Goal: Find specific page/section: Find specific page/section

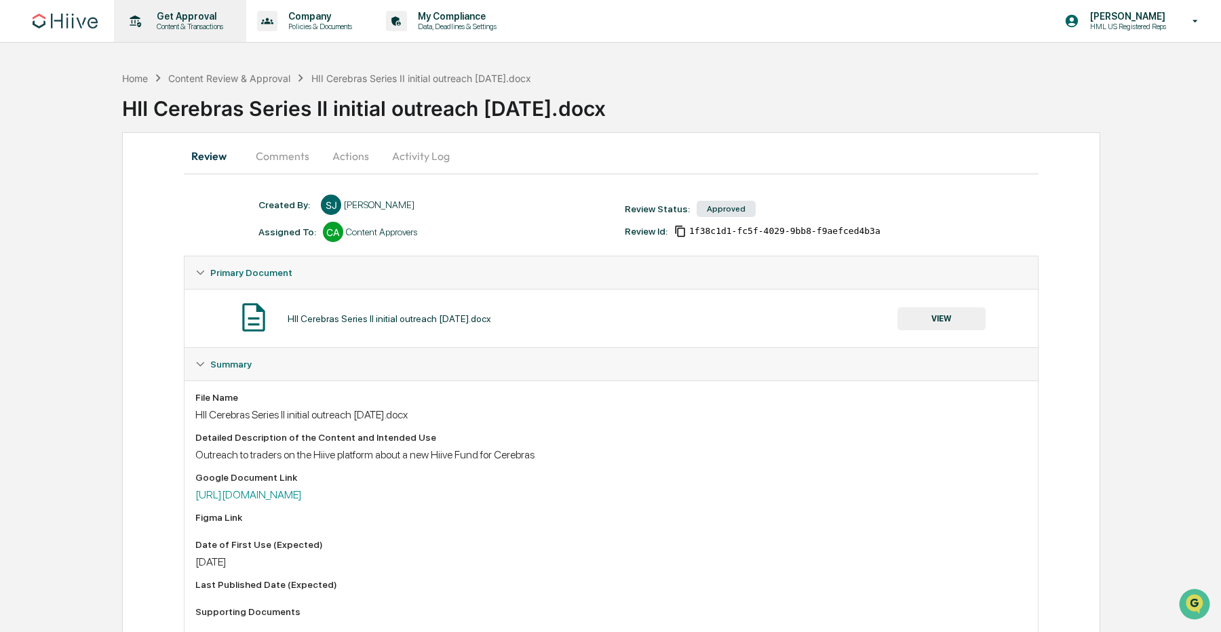
click at [187, 27] on p "Content & Transactions" at bounding box center [188, 26] width 84 height 9
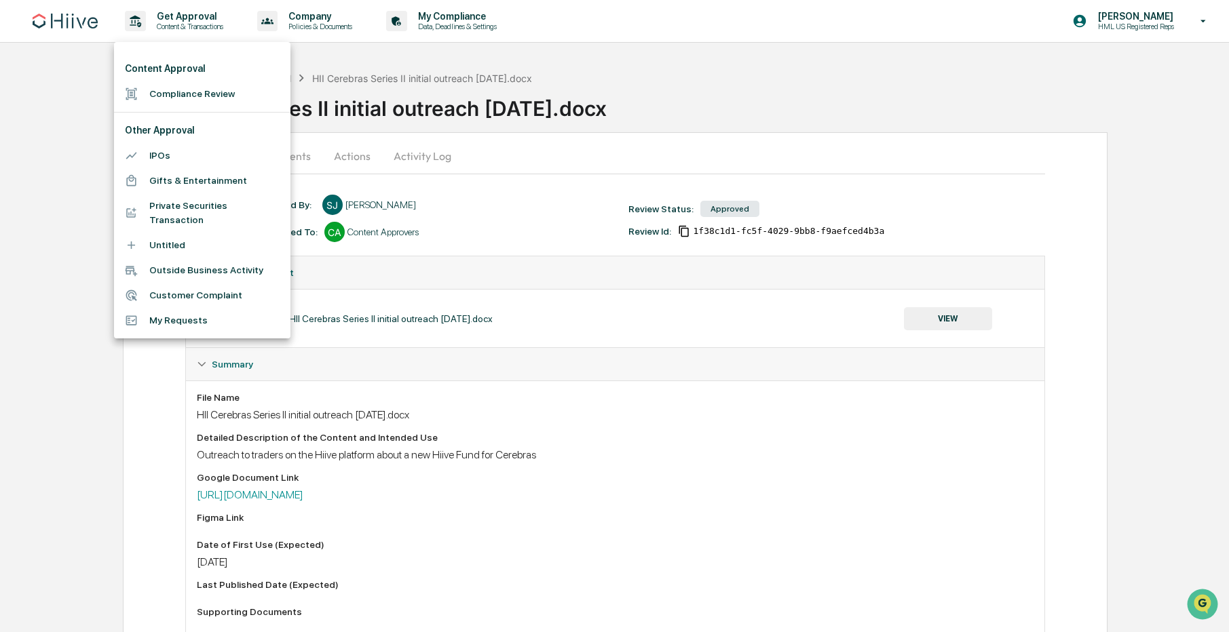
click at [202, 317] on li "My Requests" at bounding box center [202, 320] width 176 height 25
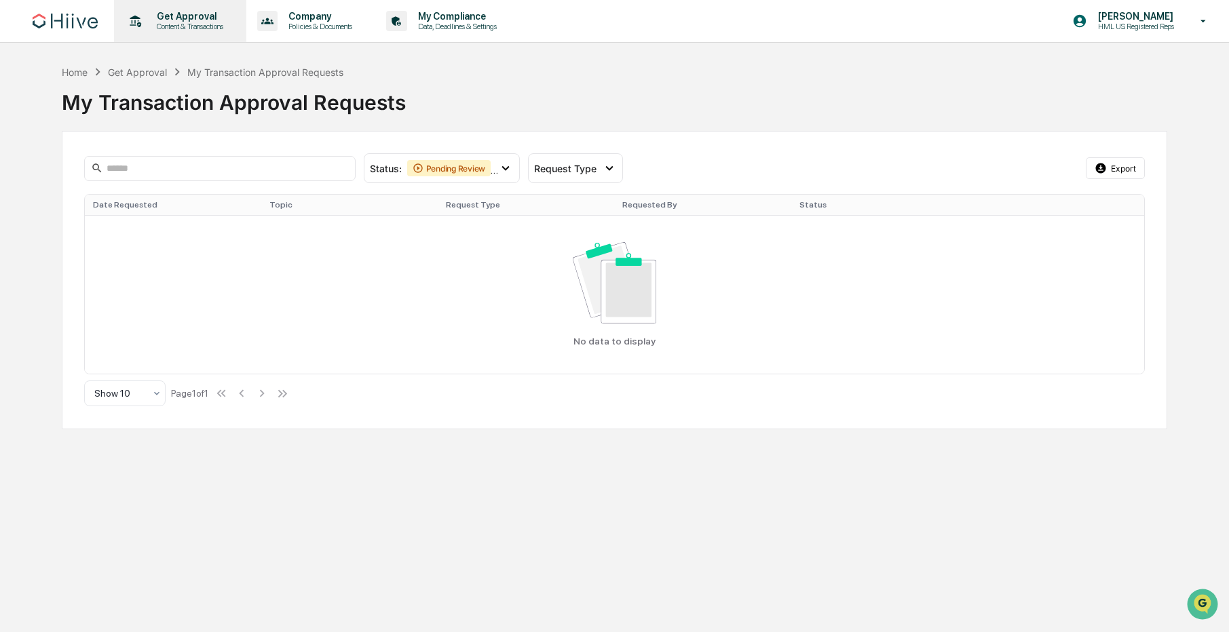
click at [177, 22] on p "Content & Transactions" at bounding box center [188, 26] width 84 height 9
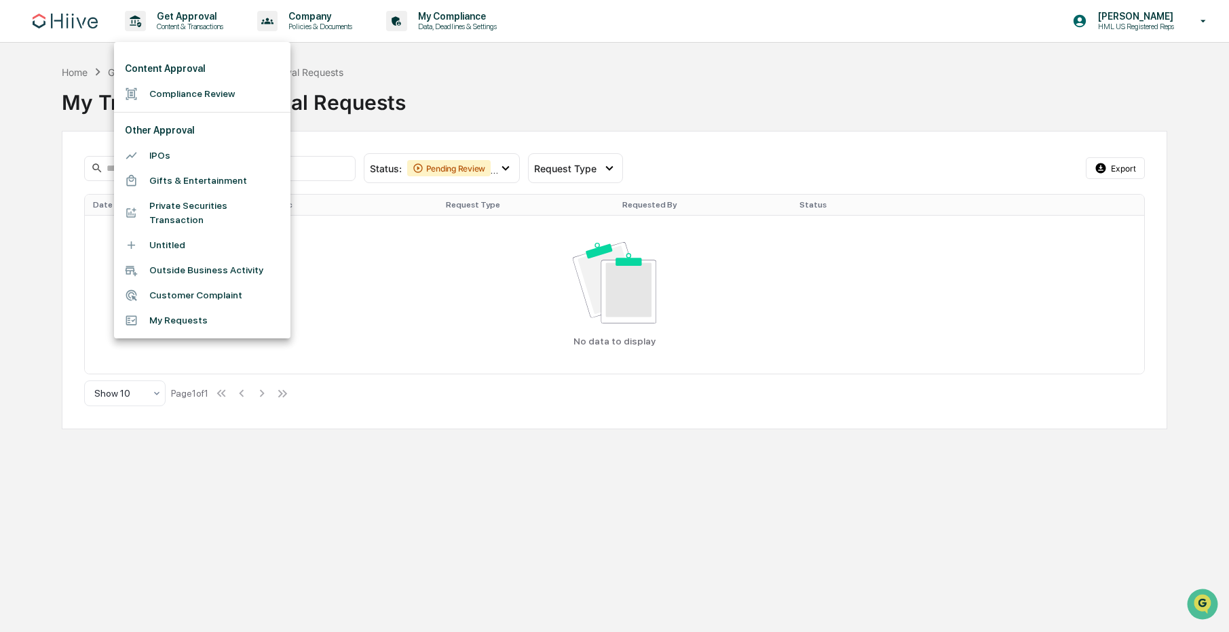
click at [655, 90] on div at bounding box center [614, 316] width 1229 height 632
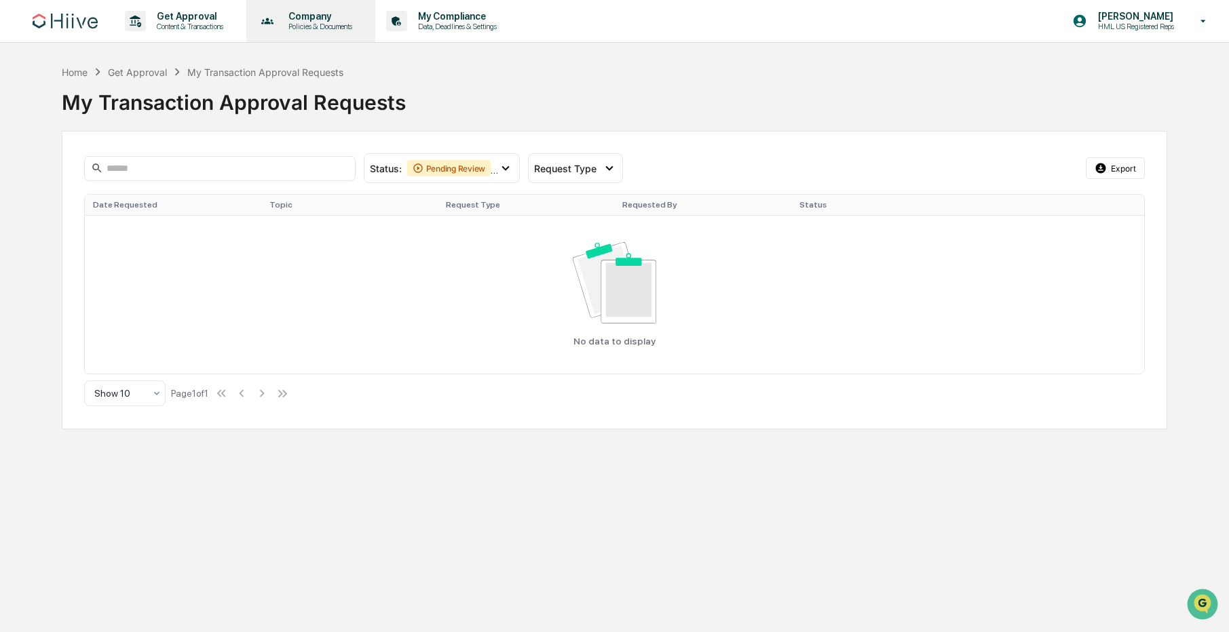
click at [332, 11] on p "Company" at bounding box center [318, 16] width 81 height 11
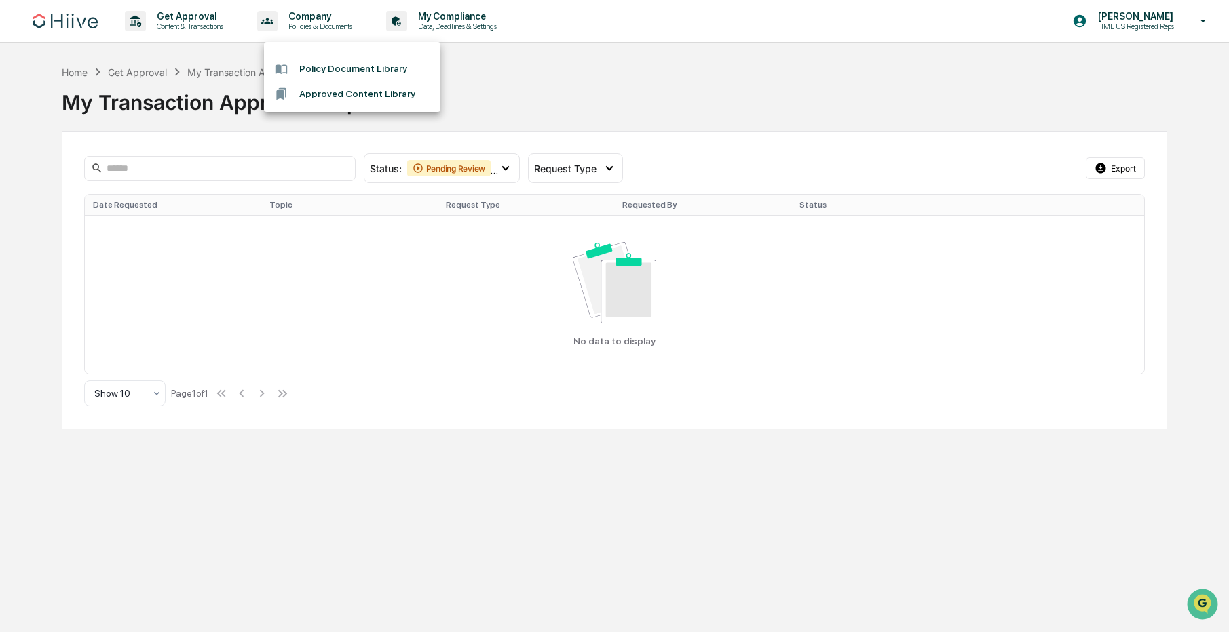
click at [368, 66] on li "Policy Document Library" at bounding box center [352, 68] width 176 height 25
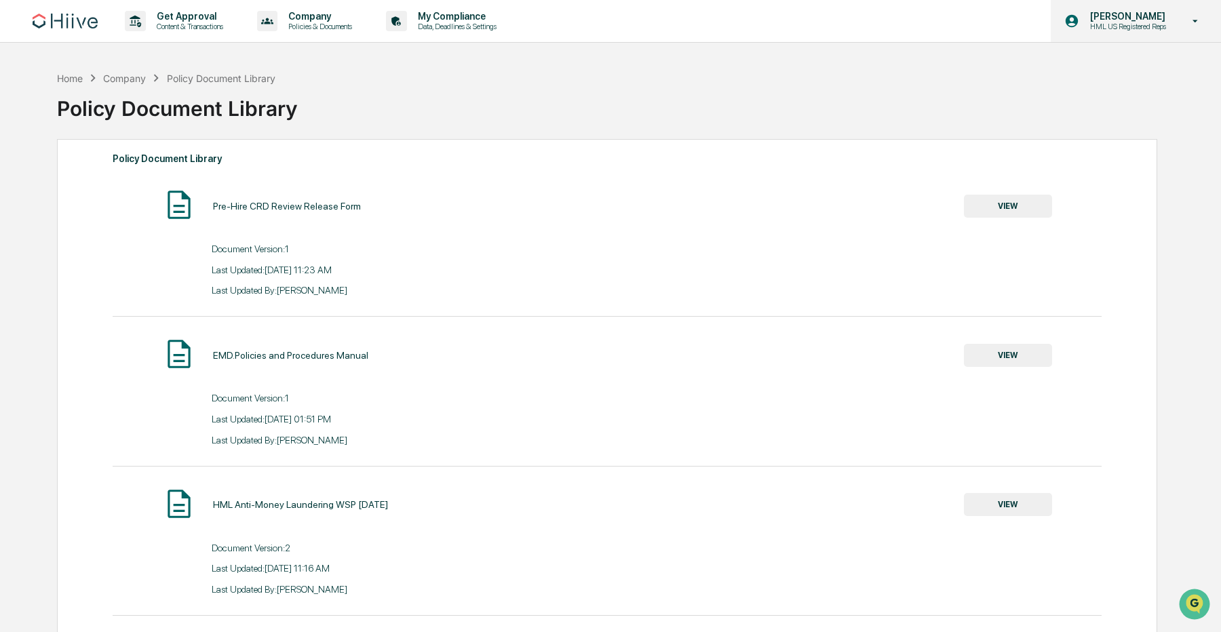
click at [1166, 23] on p "HML US Registered Reps" at bounding box center [1127, 26] width 94 height 9
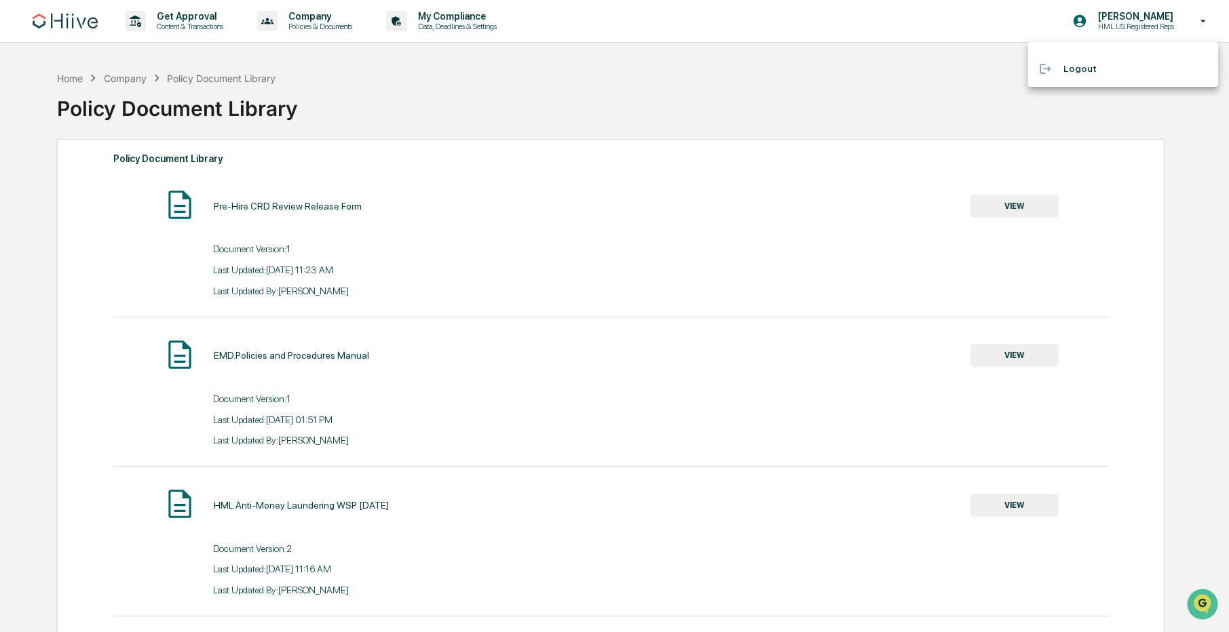
drag, startPoint x: 936, startPoint y: 41, endPoint x: 1133, endPoint y: 37, distance: 197.5
click at [936, 41] on div at bounding box center [614, 316] width 1229 height 632
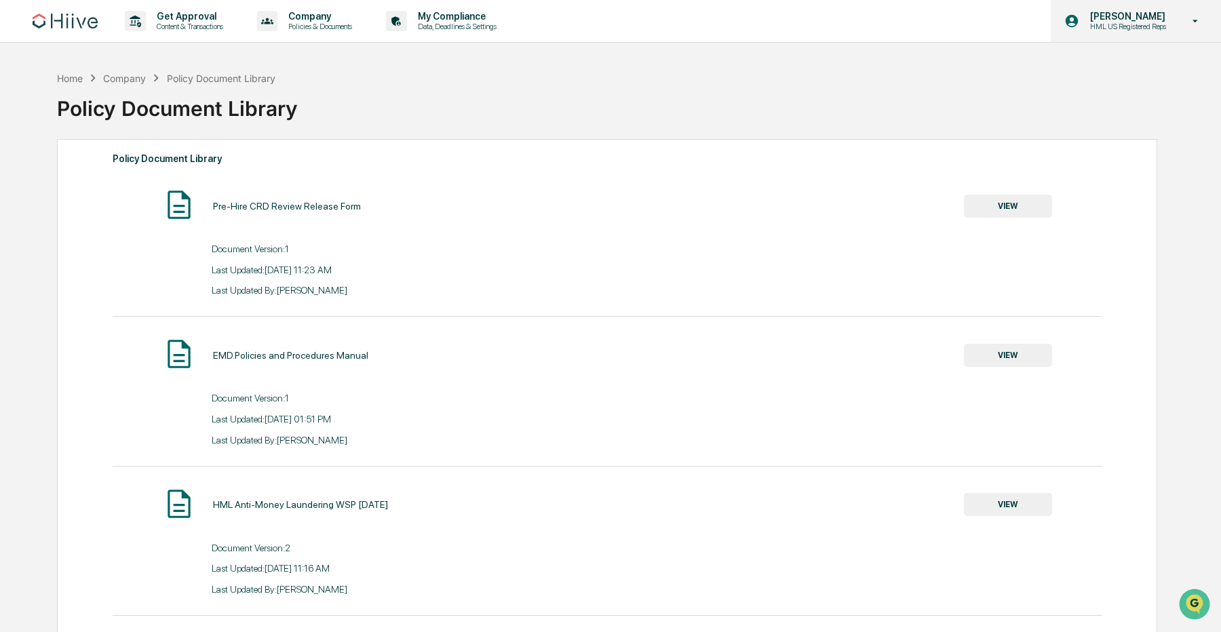
click at [1196, 22] on icon at bounding box center [1196, 21] width 5 height 3
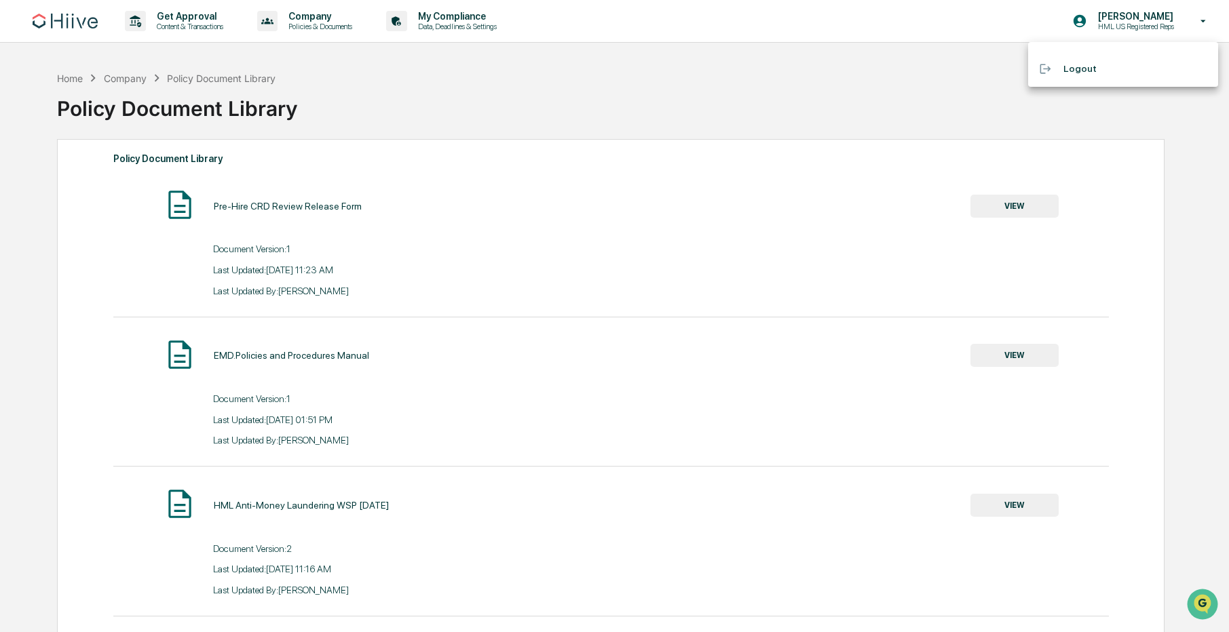
click at [963, 46] on div at bounding box center [614, 316] width 1229 height 632
